Goal: Task Accomplishment & Management: Manage account settings

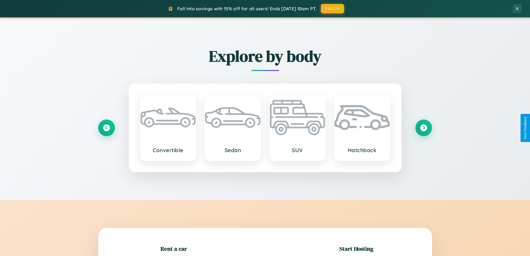
scroll to position [120, 0]
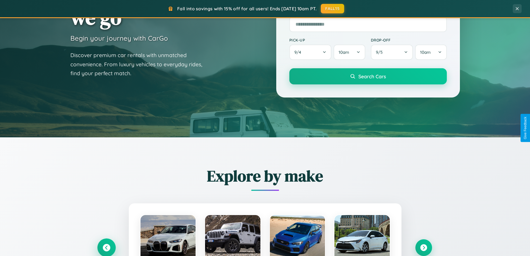
click at [106, 247] on icon at bounding box center [107, 248] width 8 height 8
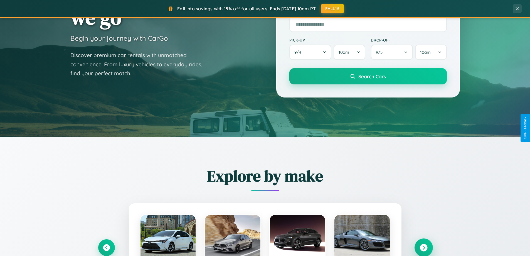
click at [423, 247] on icon at bounding box center [424, 248] width 8 height 8
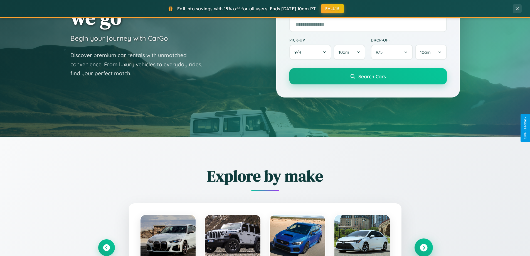
click at [423, 247] on icon at bounding box center [424, 248] width 8 height 8
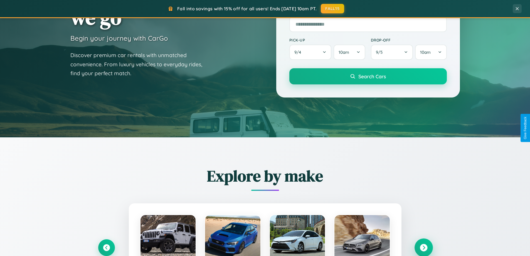
click at [423, 247] on icon at bounding box center [424, 248] width 8 height 8
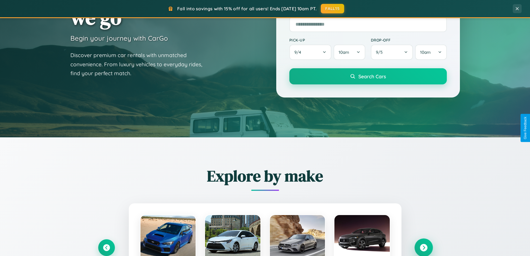
click at [423, 247] on icon at bounding box center [424, 248] width 8 height 8
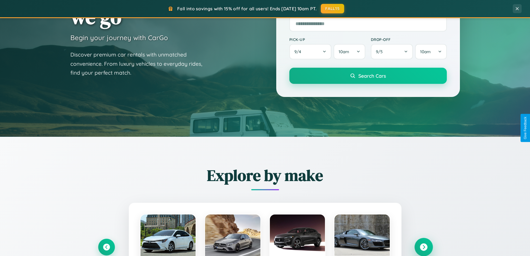
scroll to position [383, 0]
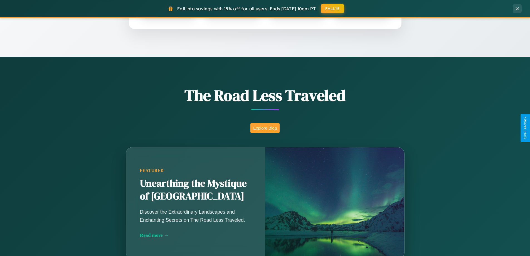
click at [265, 128] on button "Explore Blog" at bounding box center [264, 128] width 29 height 10
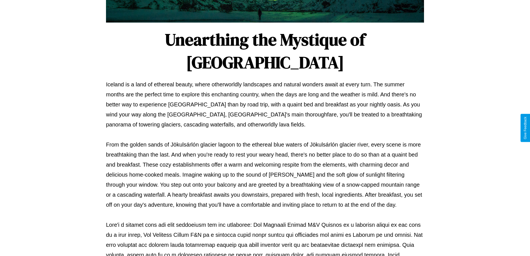
scroll to position [180, 0]
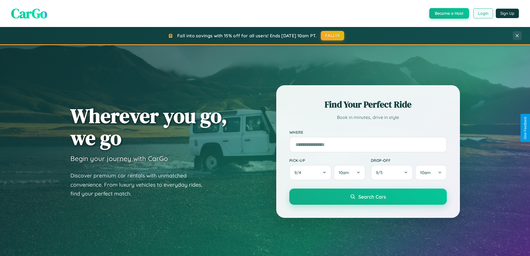
click at [482, 13] on button "Login" at bounding box center [483, 13] width 20 height 10
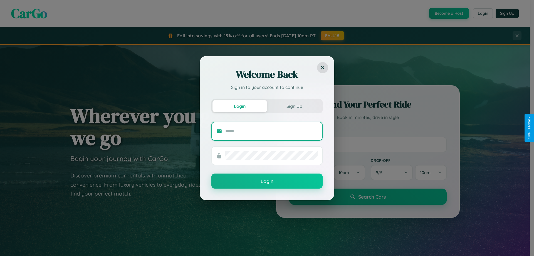
click at [271, 131] on input "text" at bounding box center [271, 131] width 92 height 9
type input "**********"
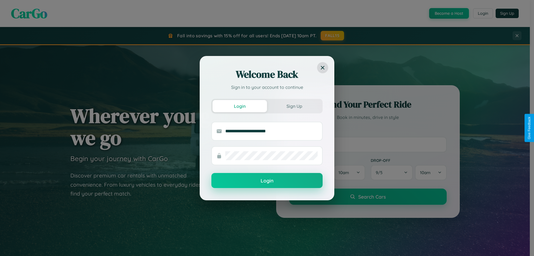
click at [267, 180] on button "Login" at bounding box center [266, 180] width 111 height 15
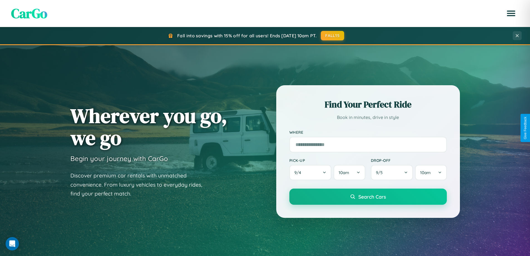
scroll to position [240, 0]
